Goal: Transaction & Acquisition: Purchase product/service

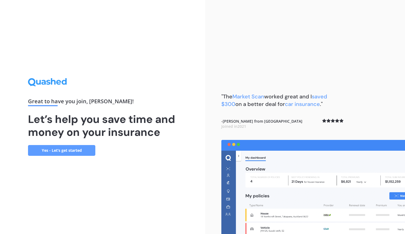
click at [64, 151] on link "Yes - Let’s get started" at bounding box center [61, 150] width 67 height 11
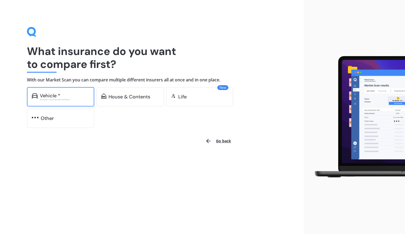
click at [67, 96] on div "Vehicle *" at bounding box center [65, 95] width 50 height 5
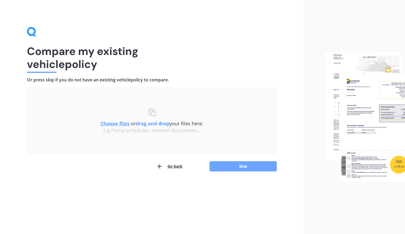
click at [232, 164] on button "Skip" at bounding box center [243, 166] width 67 height 10
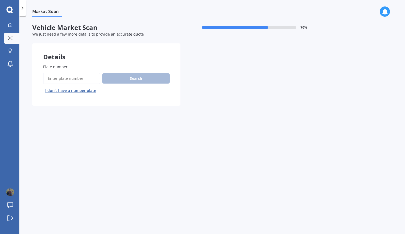
click at [55, 67] on span "Plate number" at bounding box center [55, 66] width 25 height 5
click at [55, 73] on input "Plate number" at bounding box center [71, 78] width 57 height 11
type input "PAL836"
click at [144, 81] on button "Search" at bounding box center [135, 78] width 67 height 10
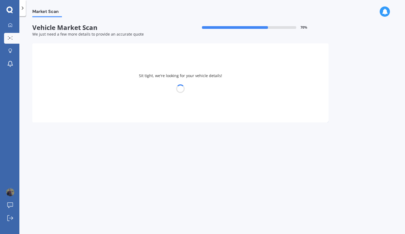
select select "MITSUBISHI"
select select "OUTLANDER"
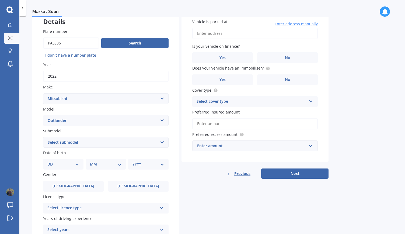
scroll to position [27, 0]
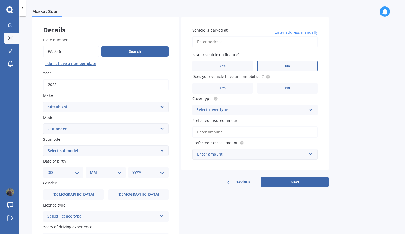
click at [269, 67] on label "No" at bounding box center [287, 66] width 61 height 11
click at [0, 0] on input "No" at bounding box center [0, 0] width 0 height 0
click at [220, 88] on span "Yes" at bounding box center [222, 88] width 6 height 5
click at [0, 0] on input "Yes" at bounding box center [0, 0] width 0 height 0
click at [249, 108] on div "Select cover type" at bounding box center [252, 110] width 110 height 6
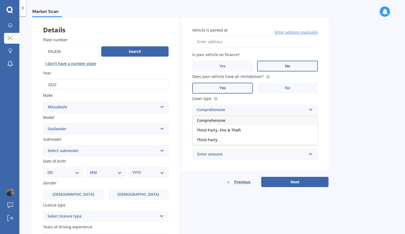
click at [222, 120] on span "Comprehensive" at bounding box center [211, 120] width 29 height 5
click at [230, 132] on input "Preferred insured amount" at bounding box center [254, 131] width 125 height 11
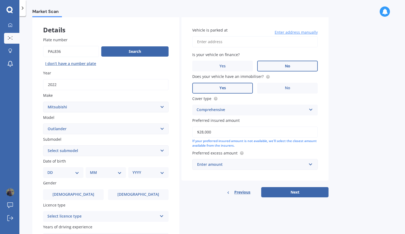
type input "$28,000"
click at [341, 130] on div "Market Scan Vehicle Market Scan 70 % We just need a few more details to provide…" at bounding box center [212, 126] width 386 height 218
click at [231, 166] on div "Enter amount" at bounding box center [251, 164] width 109 height 6
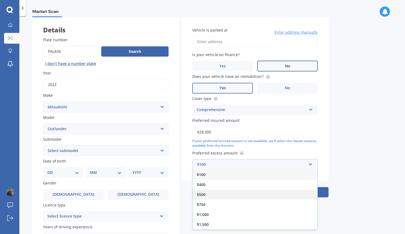
click at [215, 194] on div "$500" at bounding box center [255, 194] width 125 height 10
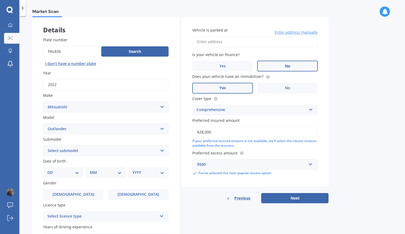
click at [74, 173] on select "DD 01 02 03 04 05 06 07 08 09 10 11 12 13 14 15 16 17 18 19 20 21 22 23 24 25 2…" at bounding box center [63, 172] width 32 height 6
select select "31"
click at [52, 170] on select "DD 01 02 03 04 05 06 07 08 09 10 11 12 13 14 15 16 17 18 19 20 21 22 23 24 25 2…" at bounding box center [63, 172] width 32 height 6
click at [120, 173] on select "MM 01 02 03 04 05 06 07 08 09 10 11 12" at bounding box center [107, 172] width 30 height 6
select select "01"
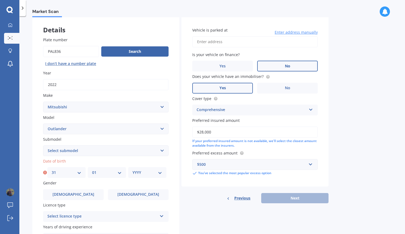
click at [92, 170] on select "MM 01 02 03 04 05 06 07 08 09 10 11 12" at bounding box center [107, 172] width 30 height 6
click at [160, 172] on select "YYYY 2025 2024 2023 2022 2021 2020 2019 2018 2017 2016 2015 2014 2013 2012 2011…" at bounding box center [147, 172] width 30 height 6
select select "1983"
click at [132, 170] on select "YYYY 2025 2024 2023 2022 2021 2020 2019 2018 2017 2016 2015 2014 2013 2012 2011…" at bounding box center [147, 172] width 30 height 6
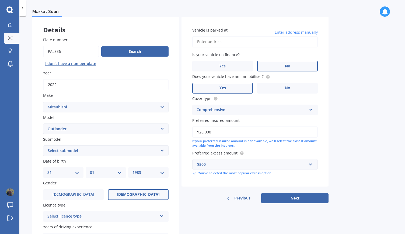
drag, startPoint x: 133, startPoint y: 197, endPoint x: 140, endPoint y: 197, distance: 6.5
click at [133, 197] on label "[DEMOGRAPHIC_DATA]" at bounding box center [138, 194] width 61 height 11
click at [0, 0] on input "[DEMOGRAPHIC_DATA]" at bounding box center [0, 0] width 0 height 0
click at [152, 214] on div "Select licence type" at bounding box center [102, 216] width 110 height 6
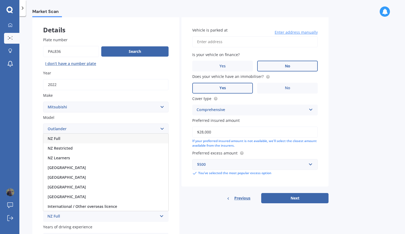
click at [59, 139] on span "NZ Full" at bounding box center [54, 138] width 13 height 5
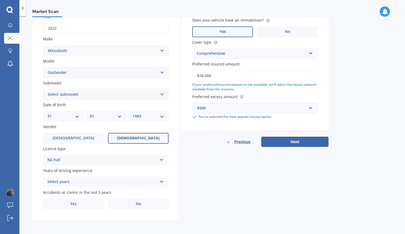
scroll to position [84, 0]
click at [55, 180] on div "Select years" at bounding box center [102, 182] width 110 height 6
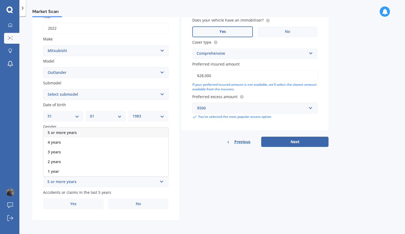
click at [81, 133] on div "5 or more years" at bounding box center [105, 133] width 125 height 10
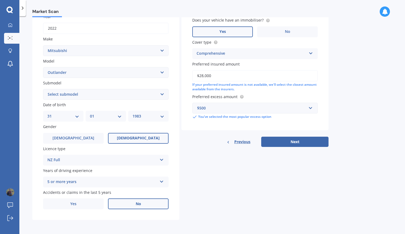
click at [146, 204] on label "No" at bounding box center [138, 203] width 61 height 11
click at [0, 0] on input "No" at bounding box center [0, 0] width 0 height 0
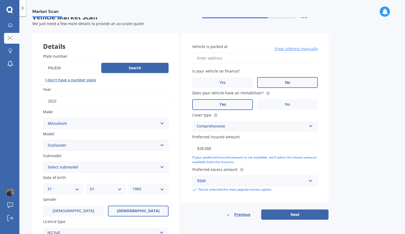
scroll to position [0, 0]
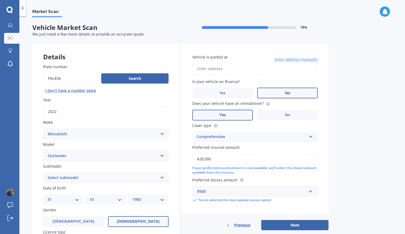
click at [243, 70] on input "Vehicle is parked at" at bounding box center [254, 68] width 125 height 11
type input "[STREET_ADDRESS][PERSON_NAME]"
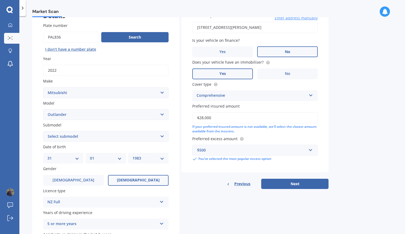
scroll to position [54, 0]
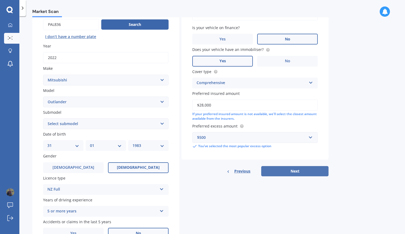
click at [292, 171] on button "Next" at bounding box center [294, 171] width 67 height 10
click at [85, 126] on select "Select submodel (All other) 2.4 Litre Station Wagon 3.0 Litre AWD 3.0 VRX Auto …" at bounding box center [105, 123] width 125 height 11
select select "LS 2.0P/CVT"
click at [43, 118] on select "Select submodel (All other) 2.4 Litre Station Wagon 3.0 Litre AWD 3.0 VRX Auto …" at bounding box center [105, 123] width 125 height 11
click at [296, 171] on button "Next" at bounding box center [294, 171] width 67 height 10
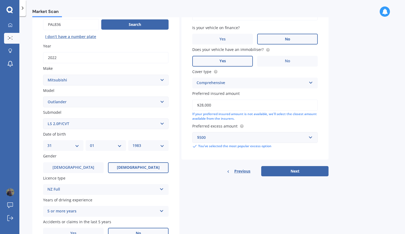
select select "31"
select select "01"
select select "1983"
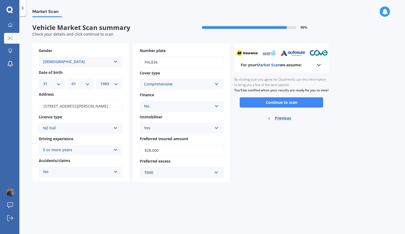
scroll to position [0, 0]
click at [276, 107] on button "Continue to scan" at bounding box center [281, 102] width 83 height 10
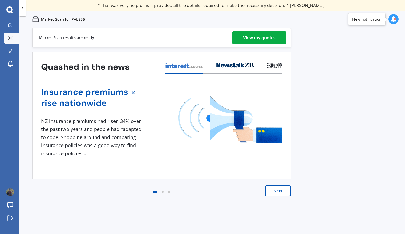
click at [264, 39] on div "View my quotes" at bounding box center [259, 37] width 33 height 13
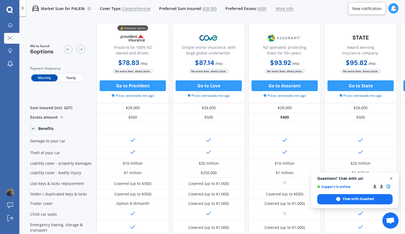
click at [392, 179] on span "Open chat" at bounding box center [391, 178] width 7 height 7
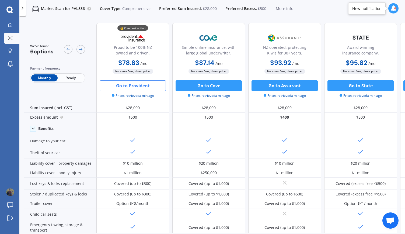
click at [150, 85] on button "Go to Provident" at bounding box center [133, 85] width 66 height 11
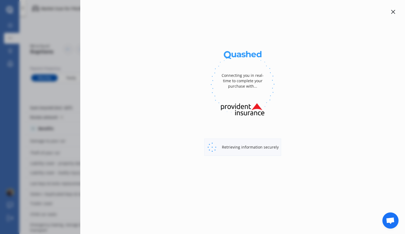
select select "full"
select select "[STREET_ADDRESS][PERSON_NAME]"
select select "MITSUBISHI"
select select "OUTLANDER"
select select "NO"
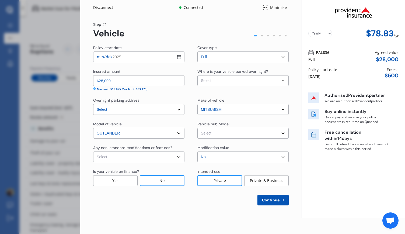
select select "Monthly"
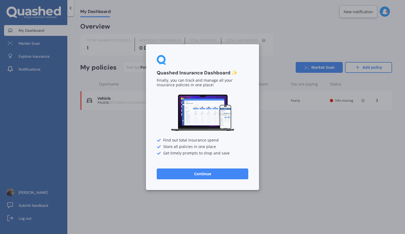
click at [195, 171] on button "Continue" at bounding box center [203, 173] width 92 height 11
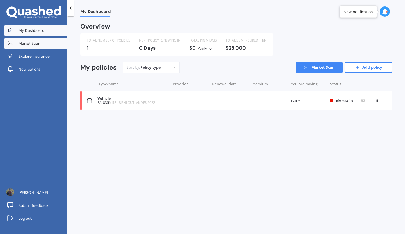
click at [37, 47] on link "Market Scan" at bounding box center [35, 43] width 63 height 11
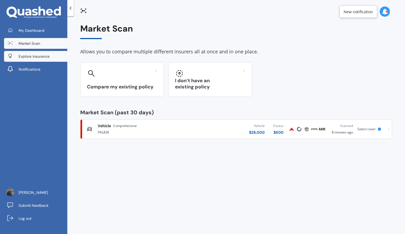
click at [38, 57] on span "Explore insurance" at bounding box center [34, 56] width 31 height 5
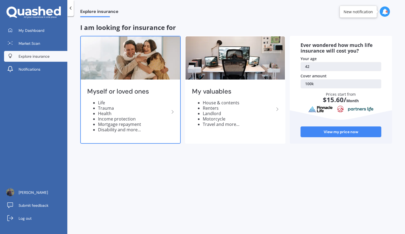
click at [143, 108] on li "Trauma" at bounding box center [133, 107] width 71 height 5
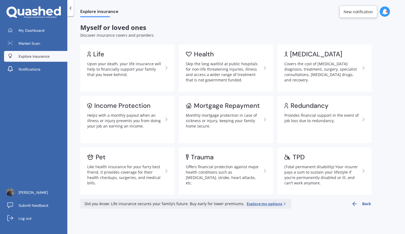
click at [363, 206] on button "Back" at bounding box center [361, 204] width 20 height 10
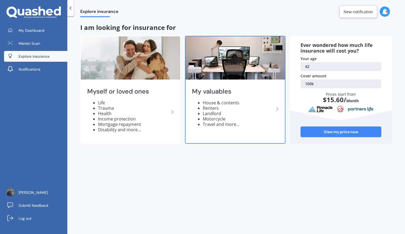
click at [229, 110] on li "Renters" at bounding box center [238, 107] width 71 height 5
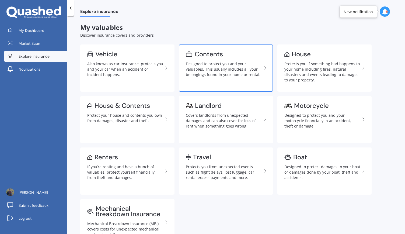
click at [212, 51] on div "Contents" at bounding box center [209, 53] width 28 height 5
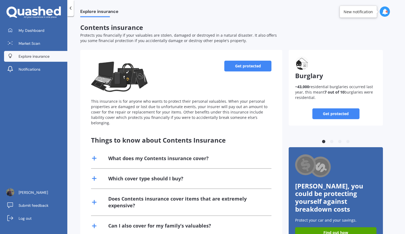
click at [245, 67] on link "Get protected" at bounding box center [247, 66] width 47 height 11
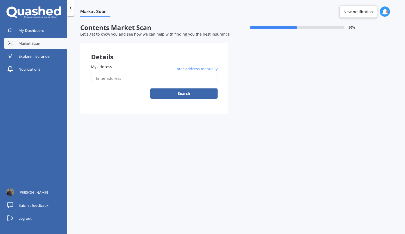
click at [134, 82] on input "My address" at bounding box center [154, 78] width 127 height 11
type input "[STREET_ADDRESS][PERSON_NAME]"
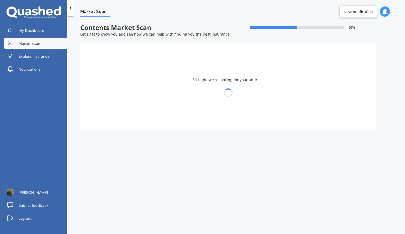
select select "31"
select select "01"
select select "1983"
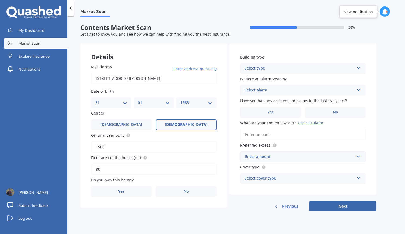
click at [288, 71] on div "Select type" at bounding box center [300, 68] width 110 height 6
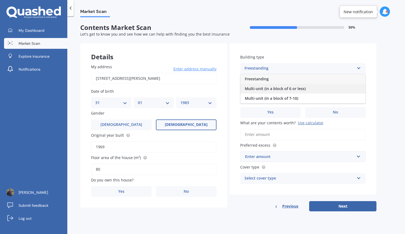
click at [261, 89] on span "Multi-unit (in a block of 6 or less)" at bounding box center [275, 88] width 61 height 5
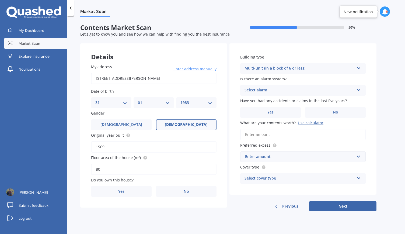
click at [297, 93] on div "Select alarm" at bounding box center [300, 90] width 110 height 6
click at [252, 119] on div "No" at bounding box center [302, 120] width 125 height 10
click at [332, 112] on label "No" at bounding box center [335, 112] width 61 height 11
click at [0, 0] on input "No" at bounding box center [0, 0] width 0 height 0
click at [267, 137] on input "What are your contents worth? Use calculator" at bounding box center [302, 134] width 125 height 11
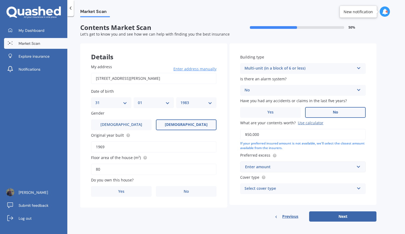
type input "$50,000"
click at [280, 165] on div "Enter amount" at bounding box center [299, 167] width 109 height 6
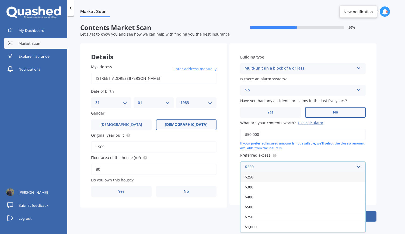
click at [261, 179] on div "$250" at bounding box center [302, 177] width 125 height 10
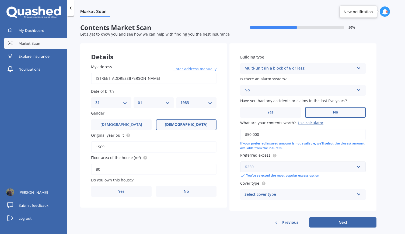
click at [358, 167] on input "text" at bounding box center [301, 167] width 121 height 10
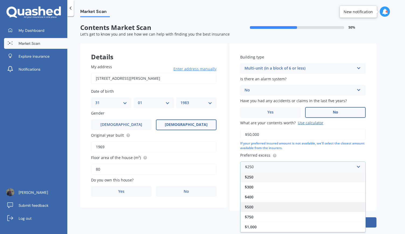
click at [270, 210] on div "$500" at bounding box center [302, 207] width 125 height 10
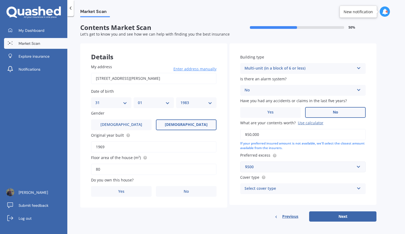
click at [285, 168] on div "$500" at bounding box center [299, 167] width 109 height 6
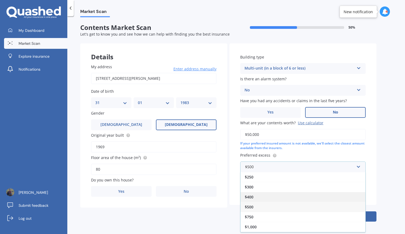
click at [255, 198] on div "$400" at bounding box center [302, 197] width 125 height 10
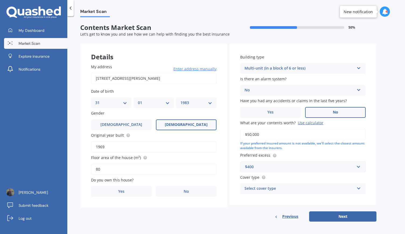
click at [273, 164] on div "$400" at bounding box center [299, 167] width 109 height 6
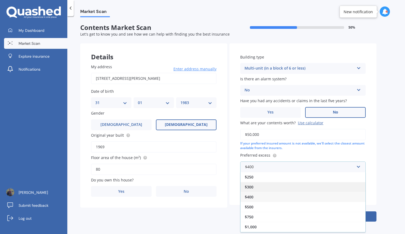
click at [253, 187] on span "$300" at bounding box center [249, 186] width 9 height 5
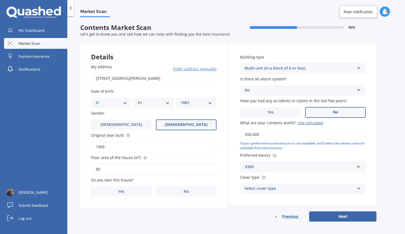
click at [267, 167] on div "$300" at bounding box center [299, 167] width 109 height 6
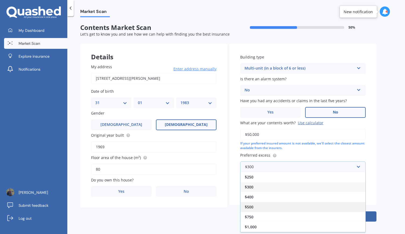
click at [255, 204] on div "$500" at bounding box center [302, 207] width 125 height 10
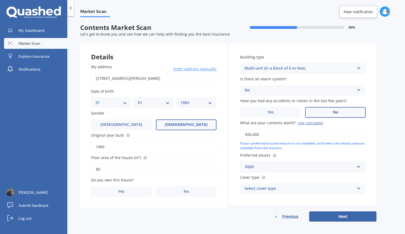
click at [343, 189] on div "Select cover type" at bounding box center [300, 188] width 110 height 6
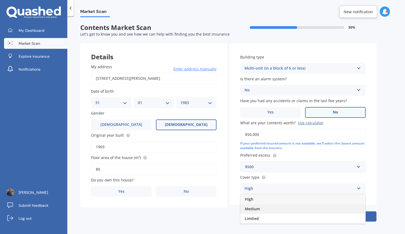
click at [286, 208] on div "Medium" at bounding box center [302, 209] width 125 height 10
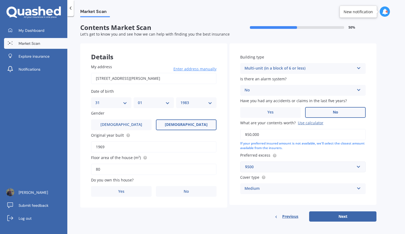
click at [354, 189] on div "Medium" at bounding box center [300, 188] width 110 height 6
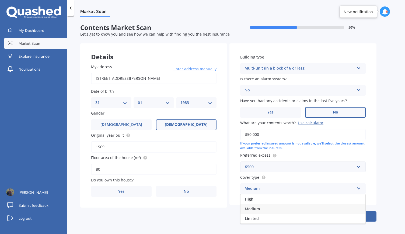
click at [335, 210] on div "Medium" at bounding box center [302, 209] width 125 height 10
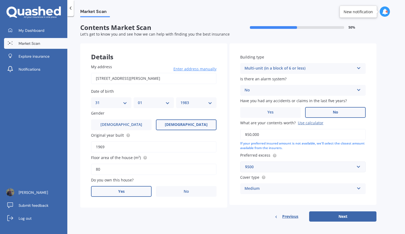
click at [123, 190] on span "Yes" at bounding box center [121, 191] width 6 height 5
click at [0, 0] on input "Yes" at bounding box center [0, 0] width 0 height 0
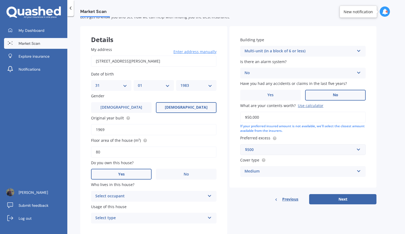
scroll to position [32, 0]
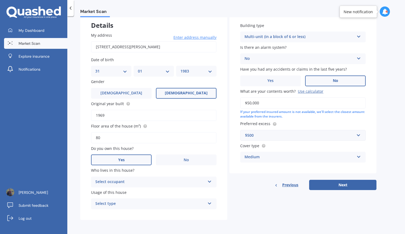
click at [154, 183] on div "Select occupant" at bounding box center [150, 182] width 110 height 6
click at [136, 195] on div "Owner" at bounding box center [153, 192] width 125 height 10
click at [135, 204] on div "Select type" at bounding box center [150, 203] width 110 height 6
click at [128, 214] on div "Permanent" at bounding box center [153, 214] width 125 height 10
click at [349, 184] on button "Next" at bounding box center [342, 185] width 67 height 10
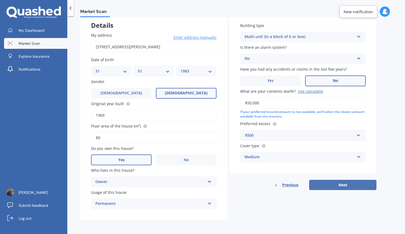
select select "31"
select select "01"
select select "1983"
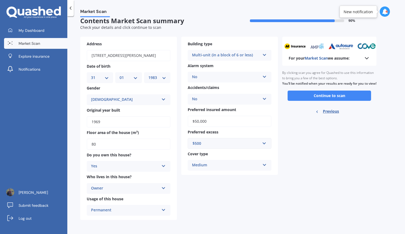
scroll to position [0, 0]
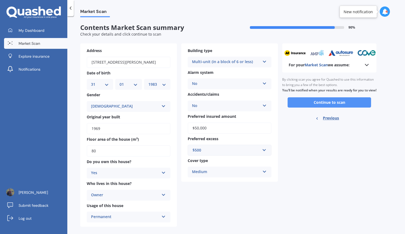
click at [334, 107] on button "Continue to scan" at bounding box center [329, 102] width 83 height 10
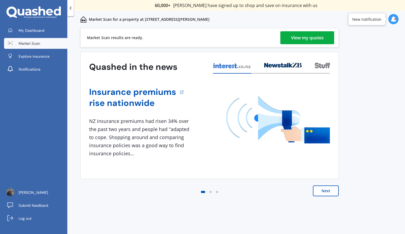
click at [301, 37] on div "View my quotes" at bounding box center [307, 37] width 33 height 13
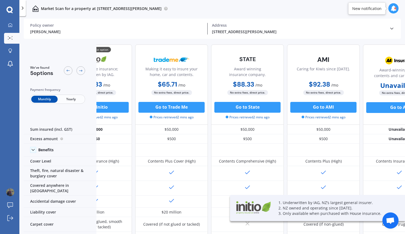
scroll to position [0, 71]
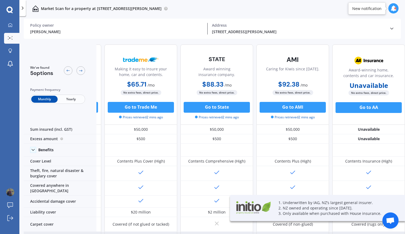
drag, startPoint x: 327, startPoint y: 231, endPoint x: 307, endPoint y: 230, distance: 19.7
click at [307, 232] on div "Covered (up to $1,000) Covered (up to $1,000, excess-free) Covered (no excess) …" at bounding box center [217, 238] width 376 height 12
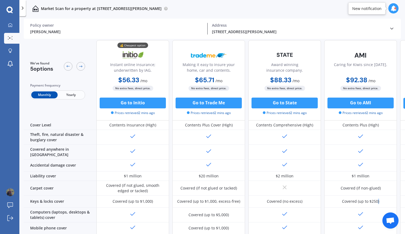
scroll to position [36, 0]
click at [126, 104] on button "Go to Initio" at bounding box center [133, 102] width 66 height 11
